Goal: Information Seeking & Learning: Find specific fact

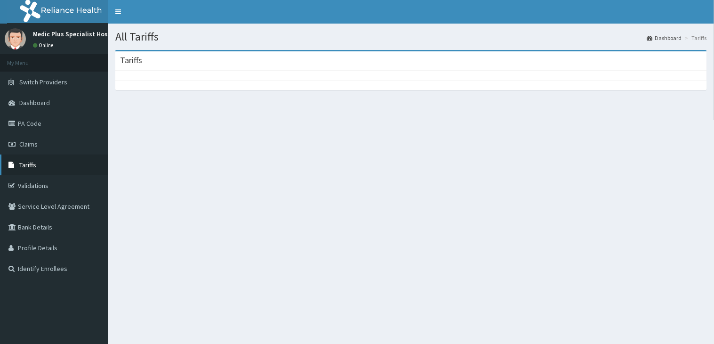
click at [38, 160] on link "Tariffs" at bounding box center [54, 164] width 108 height 21
click at [41, 162] on link "Tariffs" at bounding box center [54, 164] width 108 height 21
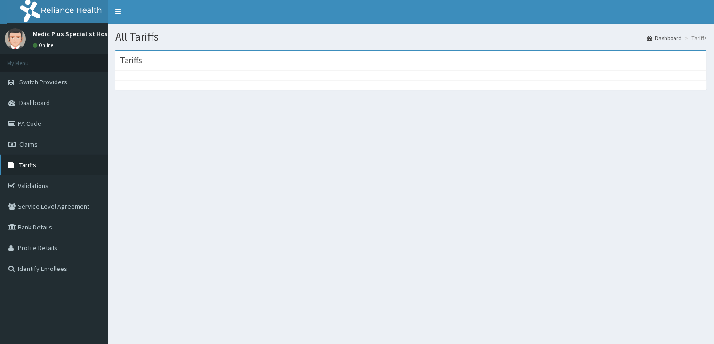
click at [54, 168] on link "Tariffs" at bounding box center [54, 164] width 108 height 21
click at [134, 59] on h3 "Tariffs" at bounding box center [131, 60] width 22 height 8
click at [139, 59] on h3 "Tariffs" at bounding box center [131, 60] width 22 height 8
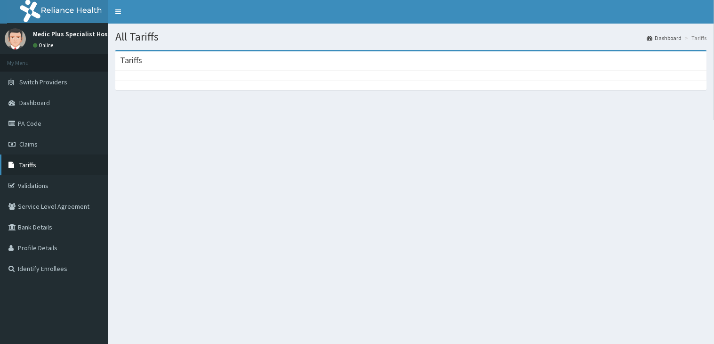
click at [28, 168] on span "Tariffs" at bounding box center [27, 165] width 17 height 8
click at [27, 163] on span "Tariffs" at bounding box center [27, 165] width 17 height 8
click at [59, 137] on link "Claims" at bounding box center [54, 144] width 108 height 21
click at [48, 124] on link "PA Code" at bounding box center [54, 123] width 108 height 21
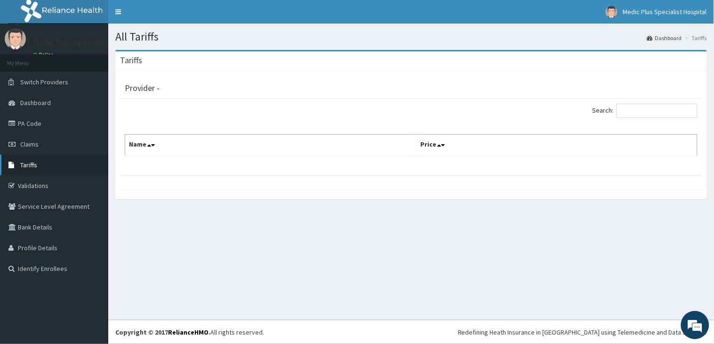
click at [52, 159] on link "Tariffs" at bounding box center [54, 164] width 108 height 21
click at [65, 161] on link "Tariffs" at bounding box center [54, 164] width 108 height 21
click at [66, 161] on link "Tariffs" at bounding box center [54, 164] width 108 height 21
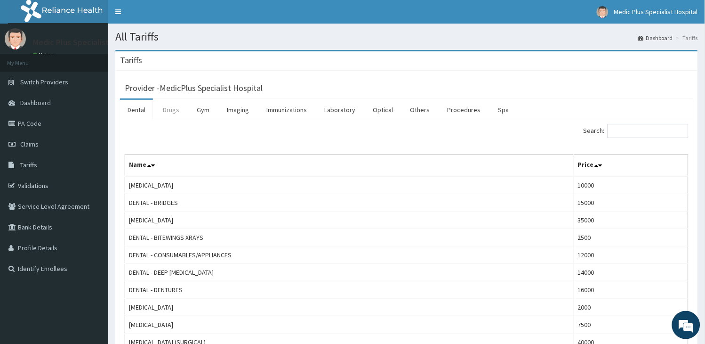
click at [164, 109] on link "Drugs" at bounding box center [171, 110] width 32 height 20
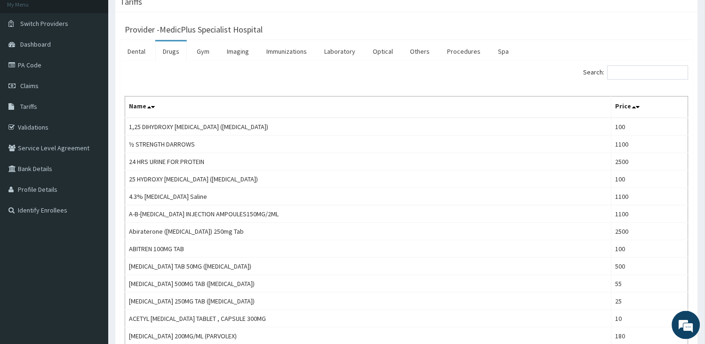
scroll to position [52, 0]
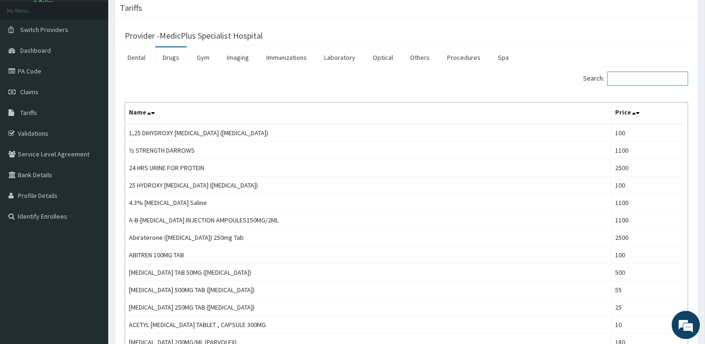
click at [638, 81] on input "Search:" at bounding box center [648, 79] width 81 height 14
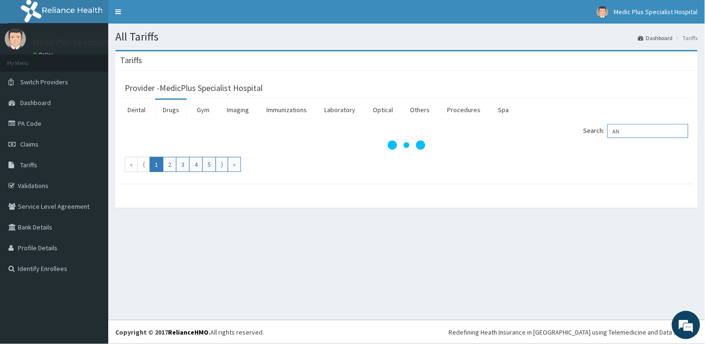
scroll to position [0, 0]
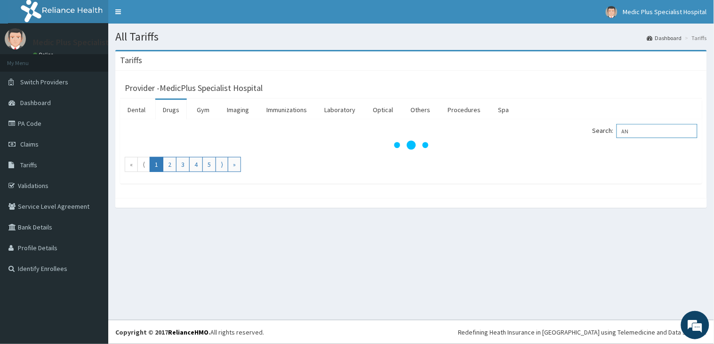
type input "A"
click at [239, 107] on link "Imaging" at bounding box center [237, 110] width 37 height 20
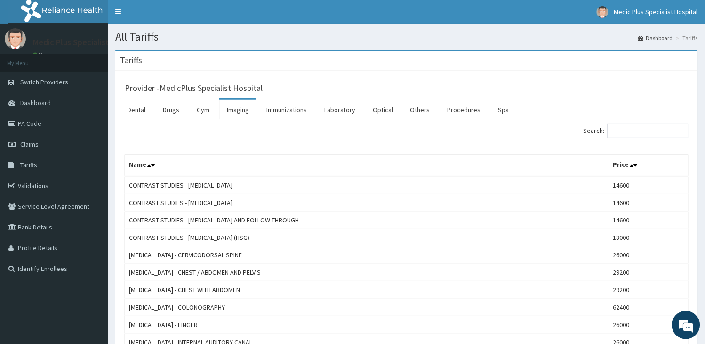
click at [655, 140] on div "Search:" at bounding box center [551, 132] width 275 height 16
click at [648, 135] on input "Search:" at bounding box center [648, 131] width 81 height 14
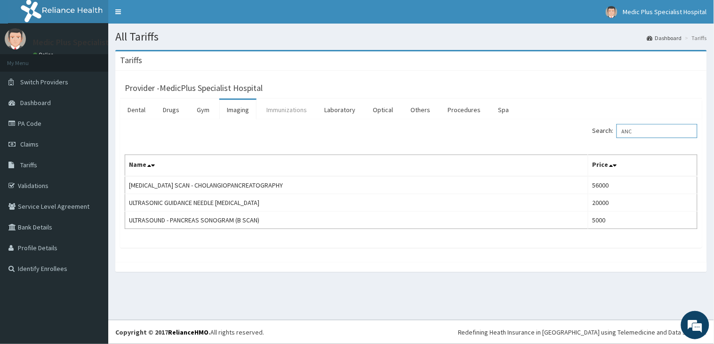
type input "ANC"
click at [303, 105] on link "Immunizations" at bounding box center [287, 110] width 56 height 20
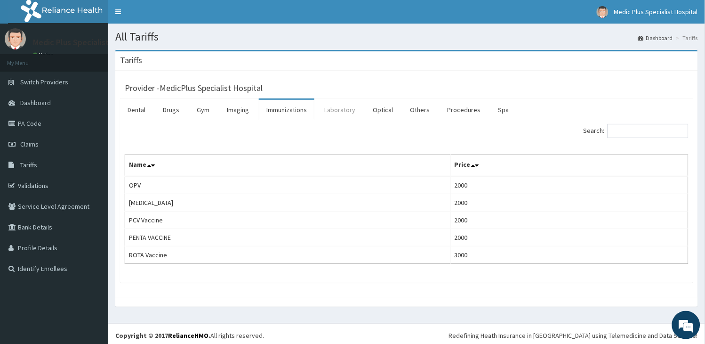
click at [337, 106] on link "Laboratory" at bounding box center [340, 110] width 46 height 20
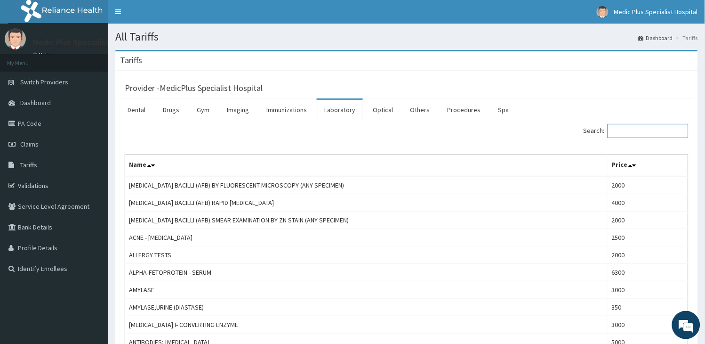
click at [636, 131] on input "Search:" at bounding box center [648, 131] width 81 height 14
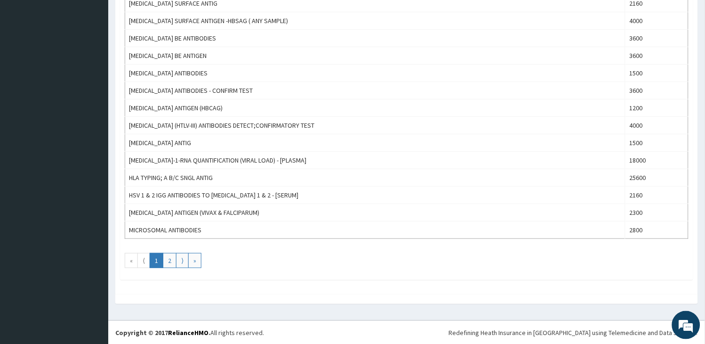
scroll to position [811, 0]
type input "ANT"
click at [165, 260] on link "2" at bounding box center [170, 259] width 14 height 15
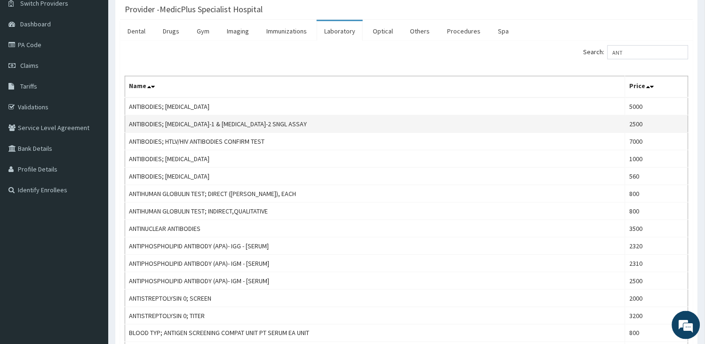
scroll to position [0, 0]
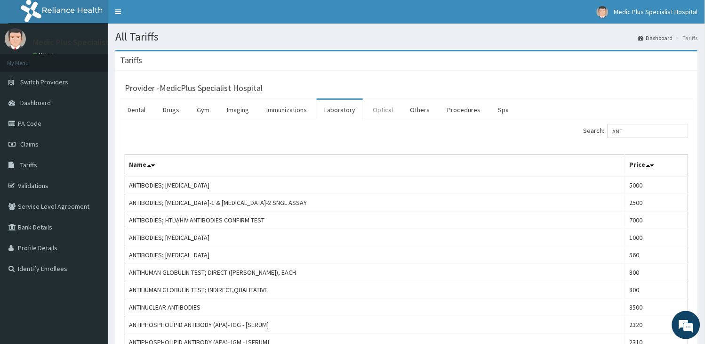
click at [379, 109] on link "Optical" at bounding box center [382, 110] width 35 height 20
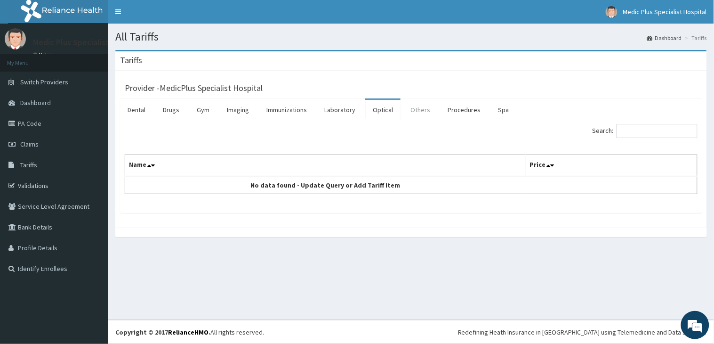
click at [424, 104] on link "Others" at bounding box center [420, 110] width 35 height 20
click at [474, 111] on link "Procedures" at bounding box center [464, 110] width 48 height 20
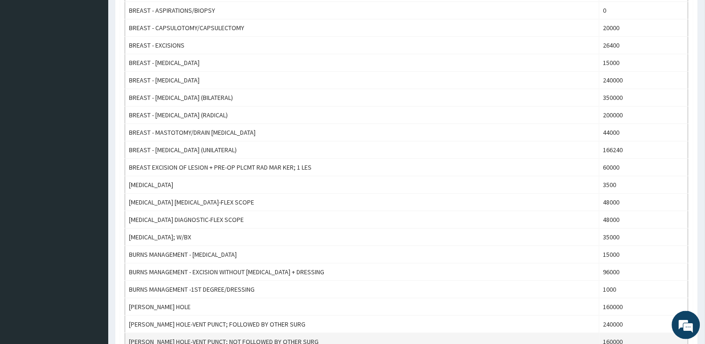
scroll to position [784, 0]
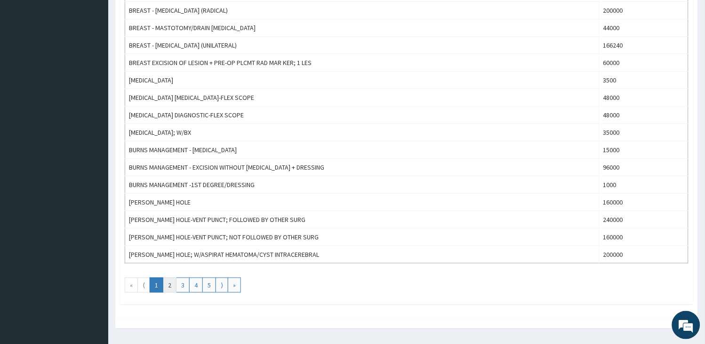
click at [170, 284] on link "2" at bounding box center [170, 284] width 14 height 15
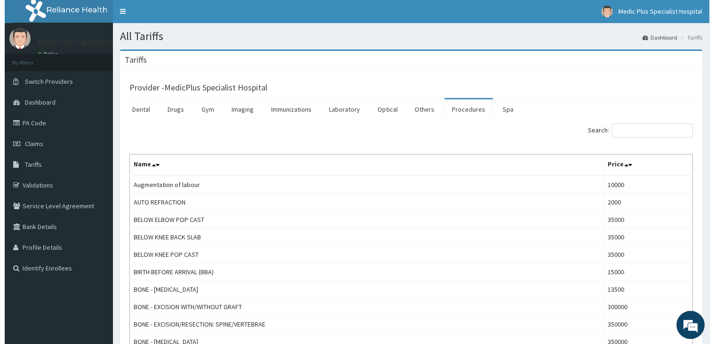
scroll to position [0, 0]
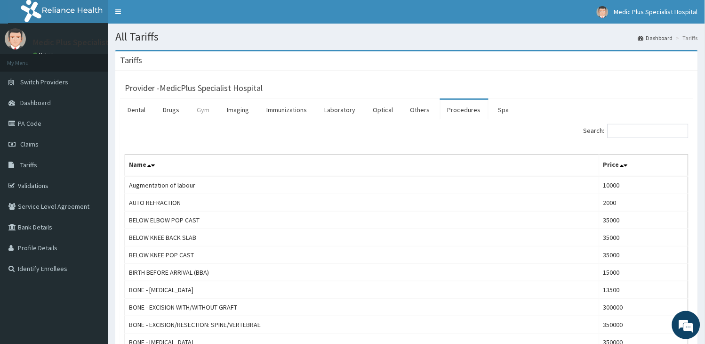
drag, startPoint x: 175, startPoint y: 107, endPoint x: 190, endPoint y: 107, distance: 15.1
click at [174, 107] on link "Drugs" at bounding box center [171, 110] width 32 height 20
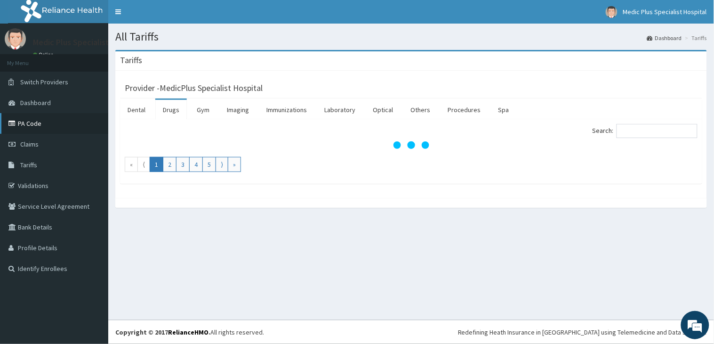
click at [41, 119] on link "PA Code" at bounding box center [54, 123] width 108 height 21
click at [637, 131] on input "Search:" at bounding box center [657, 131] width 81 height 14
type input "AL"
